Goal: Find specific page/section: Find specific page/section

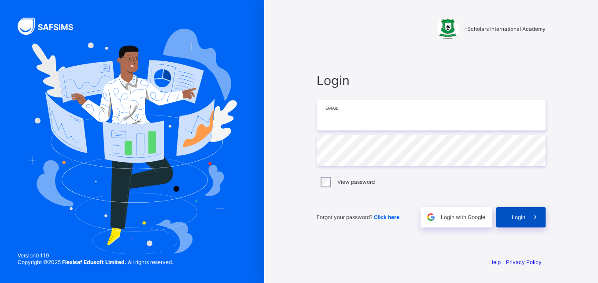
type input "**********"
click at [518, 222] on div "Login" at bounding box center [520, 217] width 49 height 20
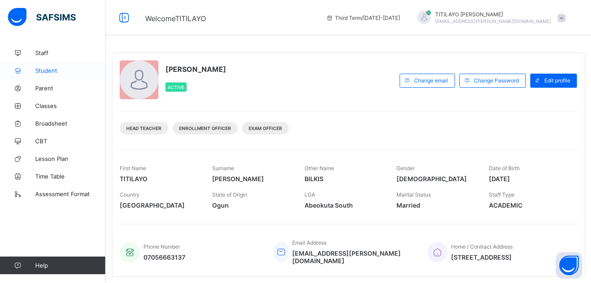
click at [43, 70] on span "Student" at bounding box center [70, 70] width 70 height 7
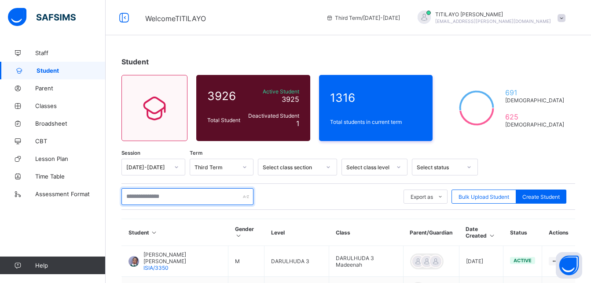
click at [162, 196] on input "text" at bounding box center [187, 196] width 132 height 17
click at [210, 198] on input "text" at bounding box center [187, 196] width 132 height 17
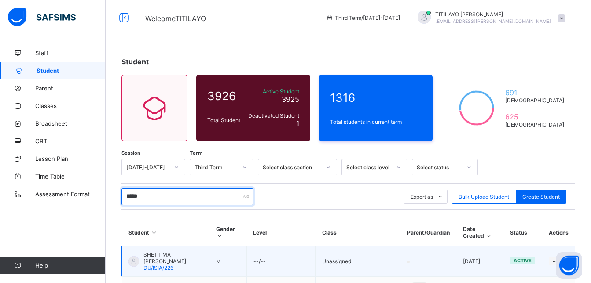
type input "*****"
click at [149, 256] on span "SHETTIMA [PERSON_NAME]" at bounding box center [172, 257] width 59 height 13
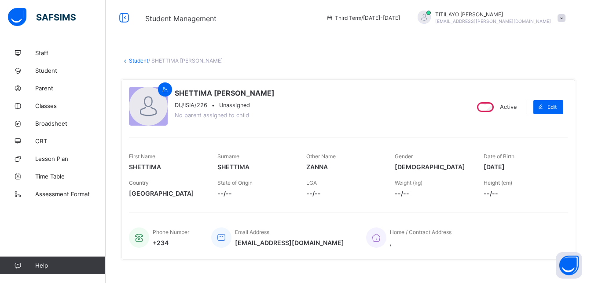
scroll to position [82, 0]
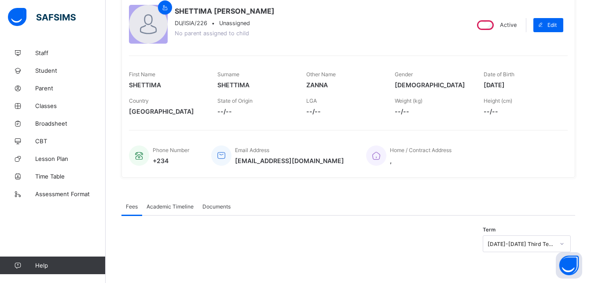
click at [166, 205] on span "Academic Timeline" at bounding box center [170, 206] width 47 height 7
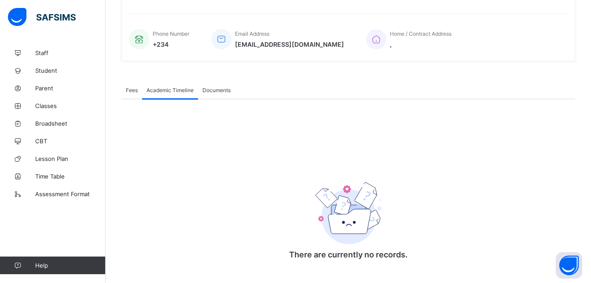
scroll to position [199, 0]
click at [181, 96] on div "Academic Timeline" at bounding box center [170, 89] width 56 height 18
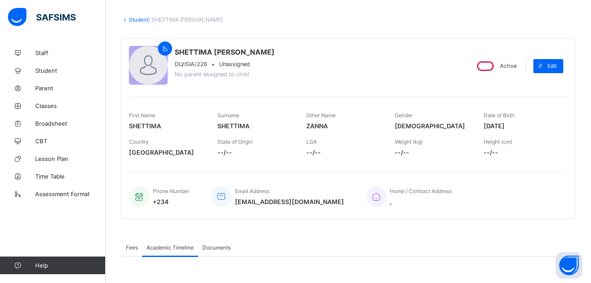
scroll to position [38, 0]
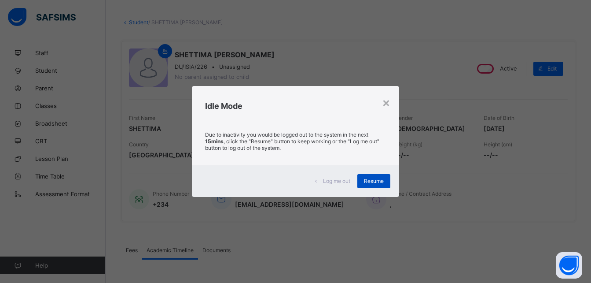
click at [370, 183] on span "Resume" at bounding box center [374, 180] width 20 height 7
